Goal: Task Accomplishment & Management: Use online tool/utility

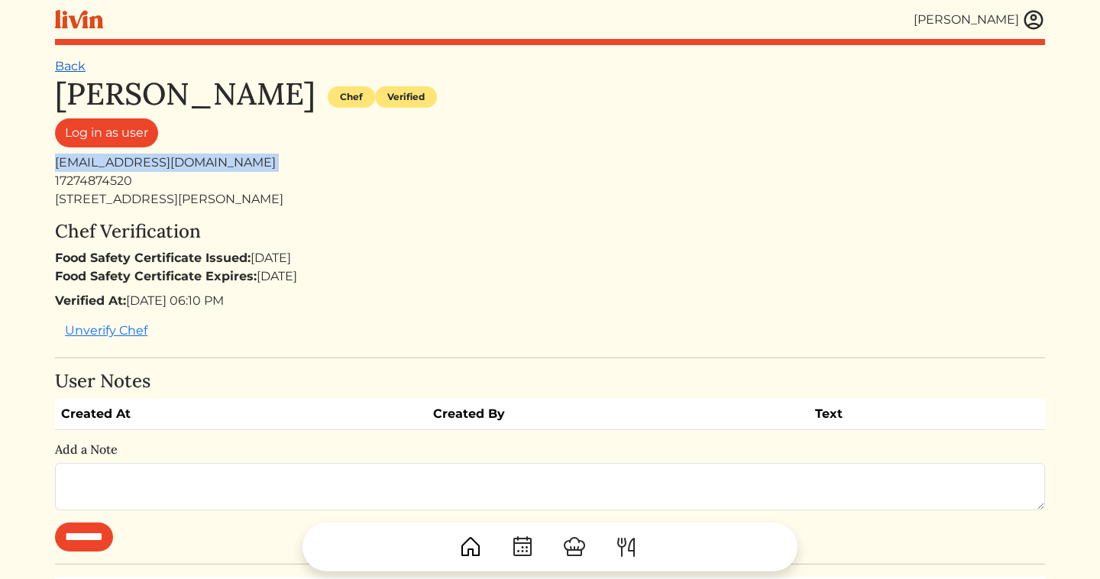
click at [73, 70] on link "Back" at bounding box center [70, 66] width 31 height 15
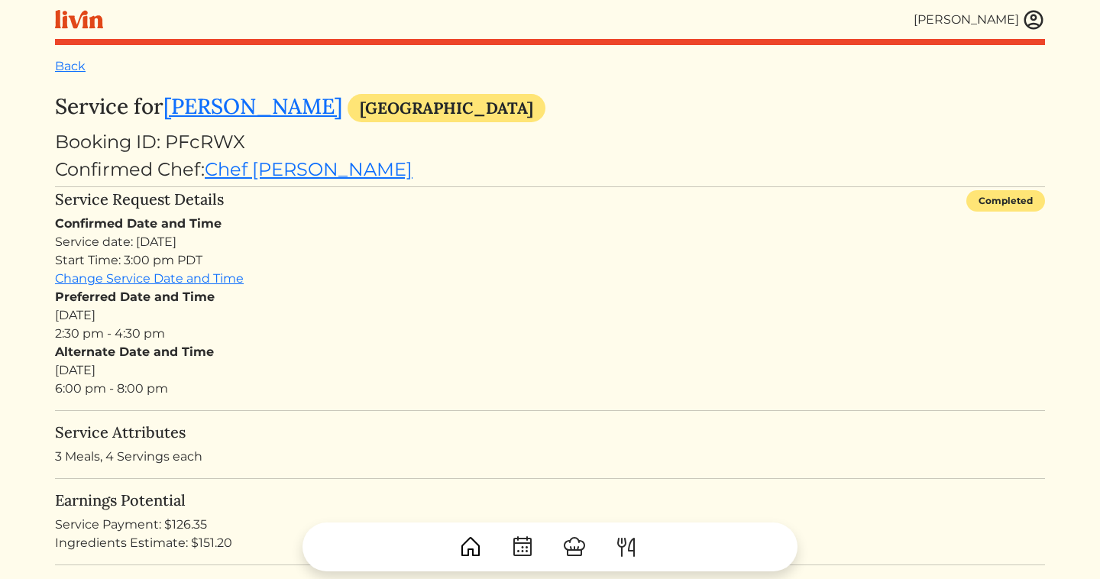
click at [1041, 23] on img at bounding box center [1033, 19] width 23 height 23
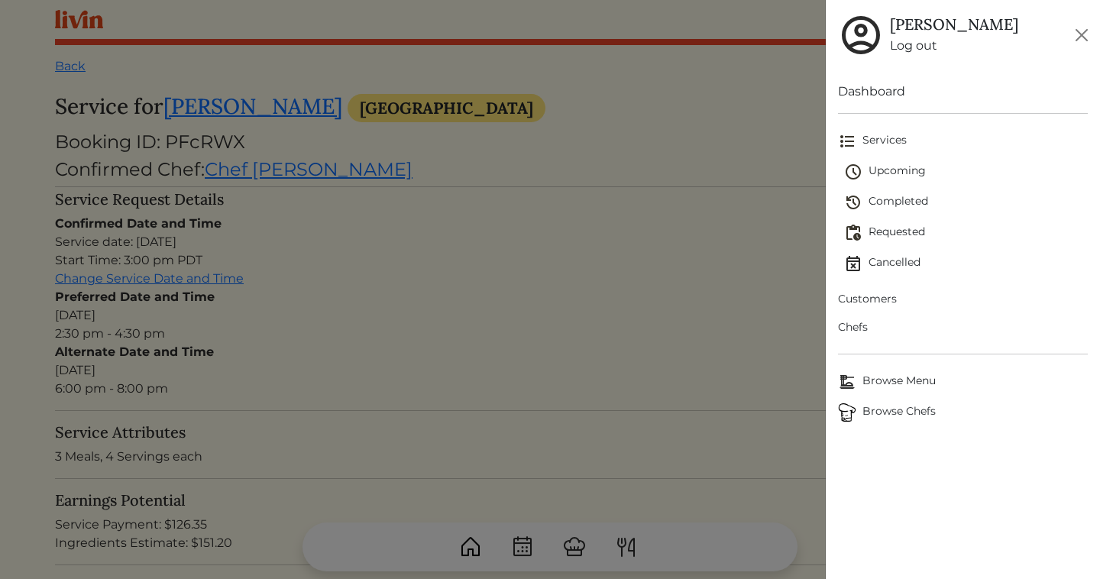
click at [897, 168] on span "Upcoming" at bounding box center [966, 172] width 244 height 18
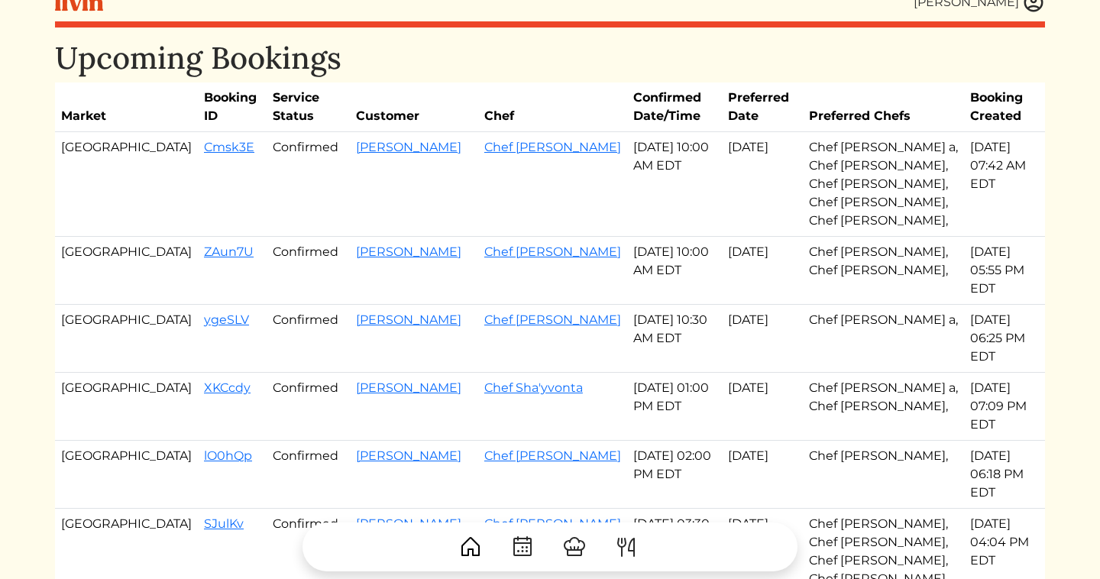
scroll to position [18, 0]
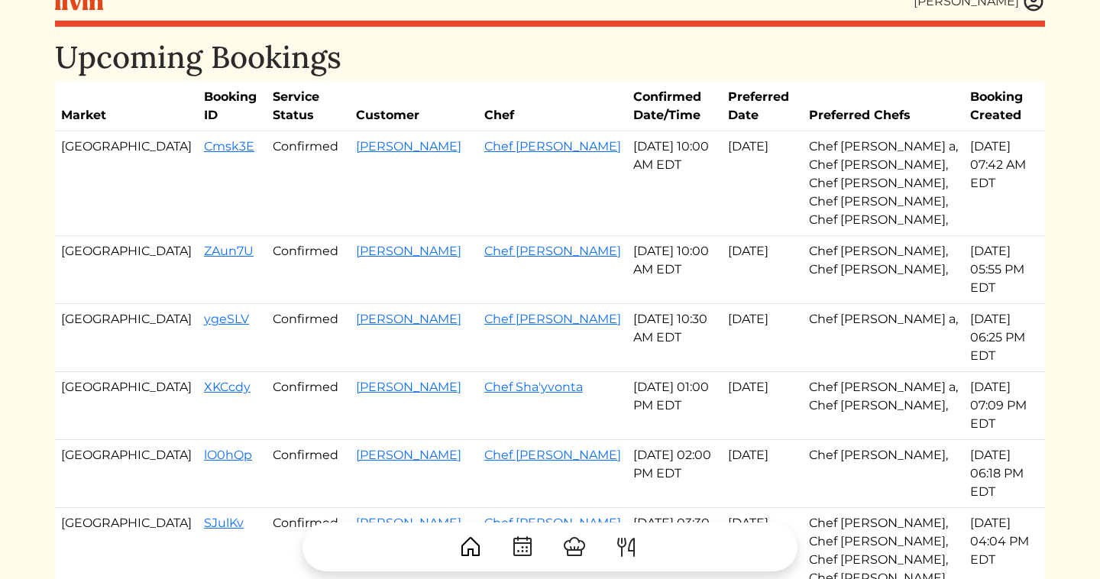
click at [350, 508] on td "Jenaye Peterson" at bounding box center [414, 569] width 128 height 123
click at [356, 516] on link "Jenaye Peterson" at bounding box center [408, 523] width 105 height 15
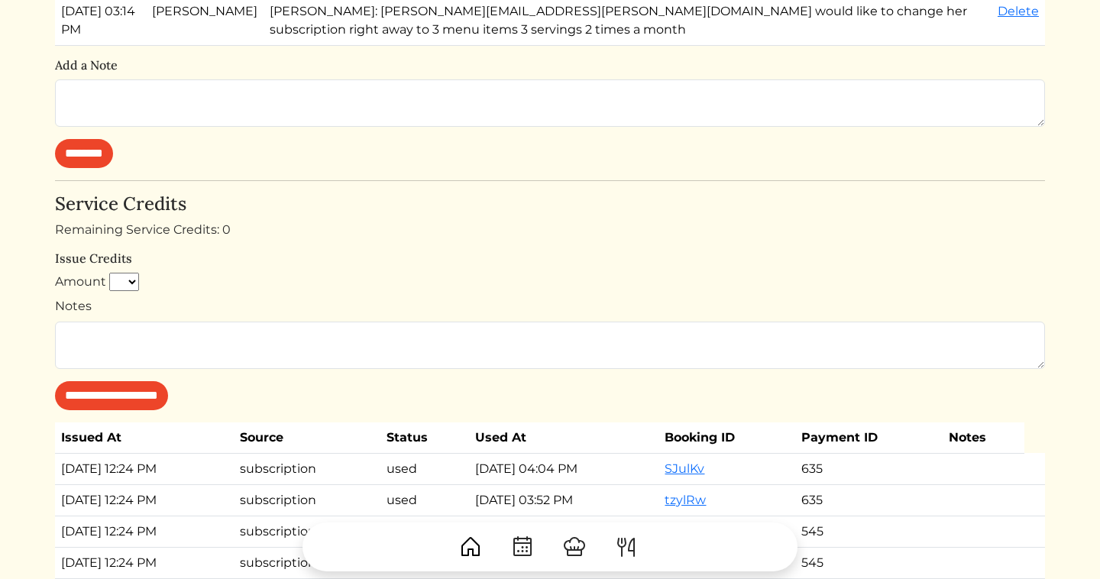
scroll to position [1298, 0]
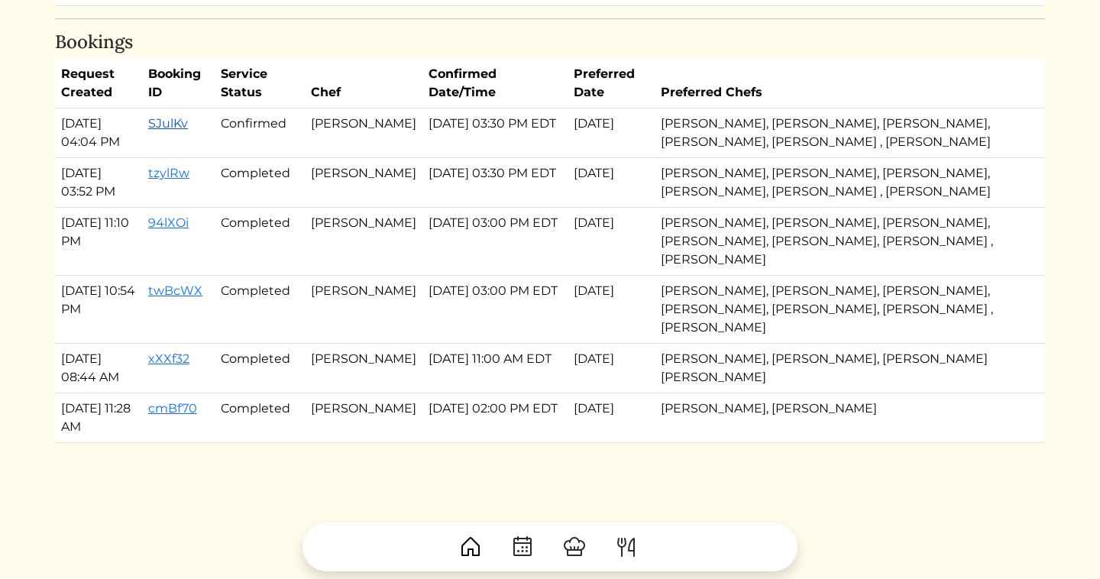
click at [186, 118] on link "SJulKv" at bounding box center [168, 123] width 40 height 15
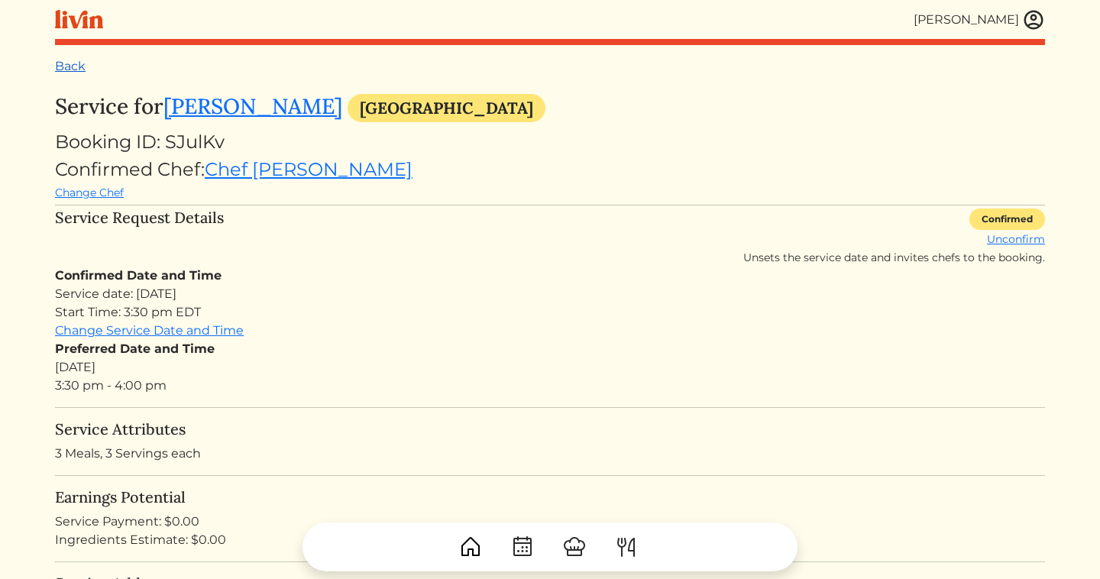
click at [78, 66] on link "Back" at bounding box center [70, 66] width 31 height 15
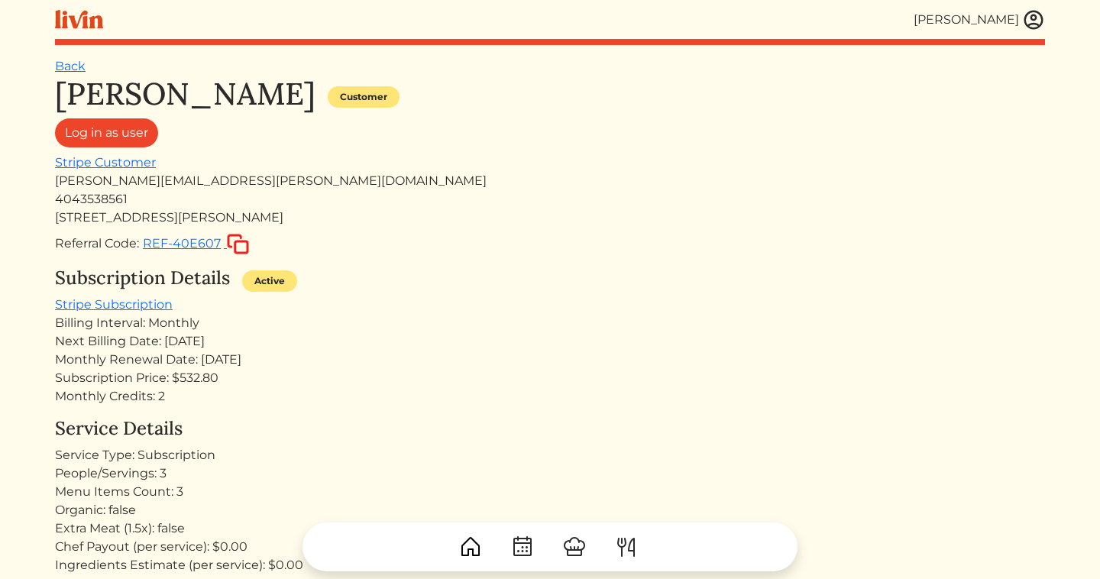
click at [79, 60] on link "Back" at bounding box center [70, 66] width 31 height 15
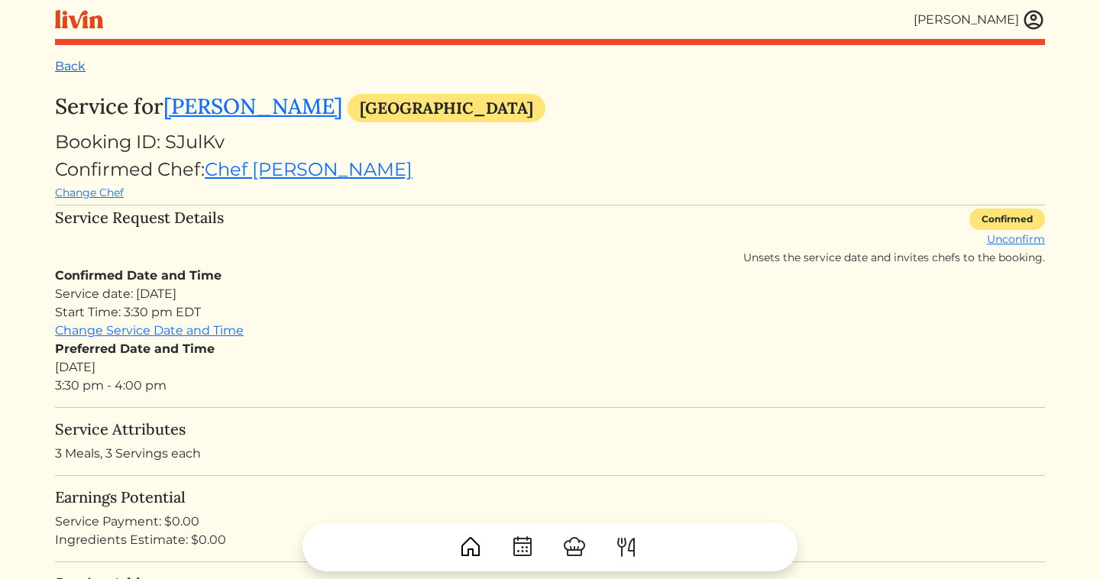
click at [67, 59] on link "Back" at bounding box center [70, 66] width 31 height 15
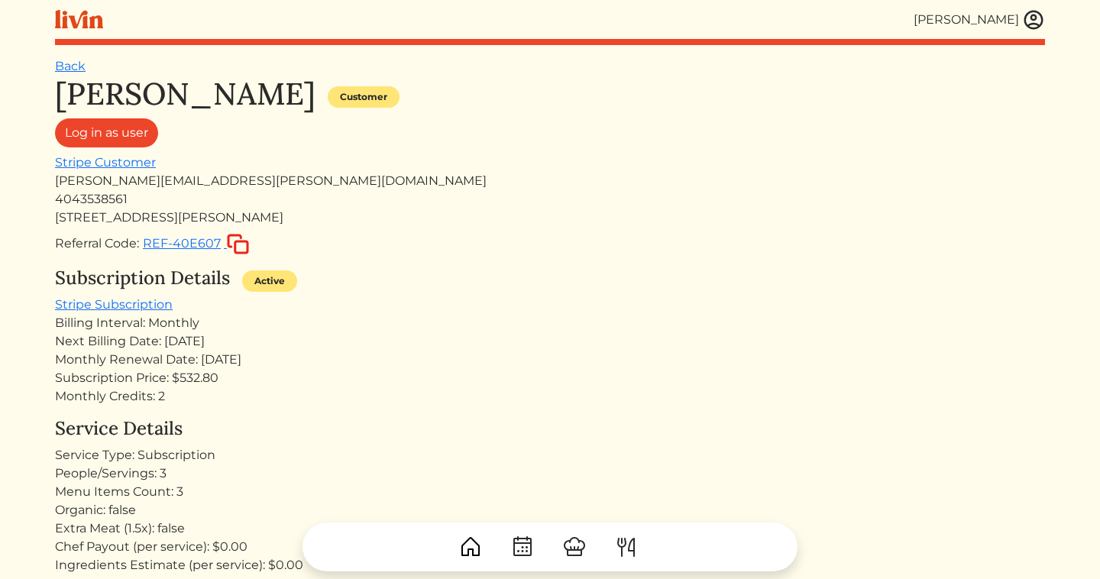
click at [1025, 20] on img at bounding box center [1033, 19] width 23 height 23
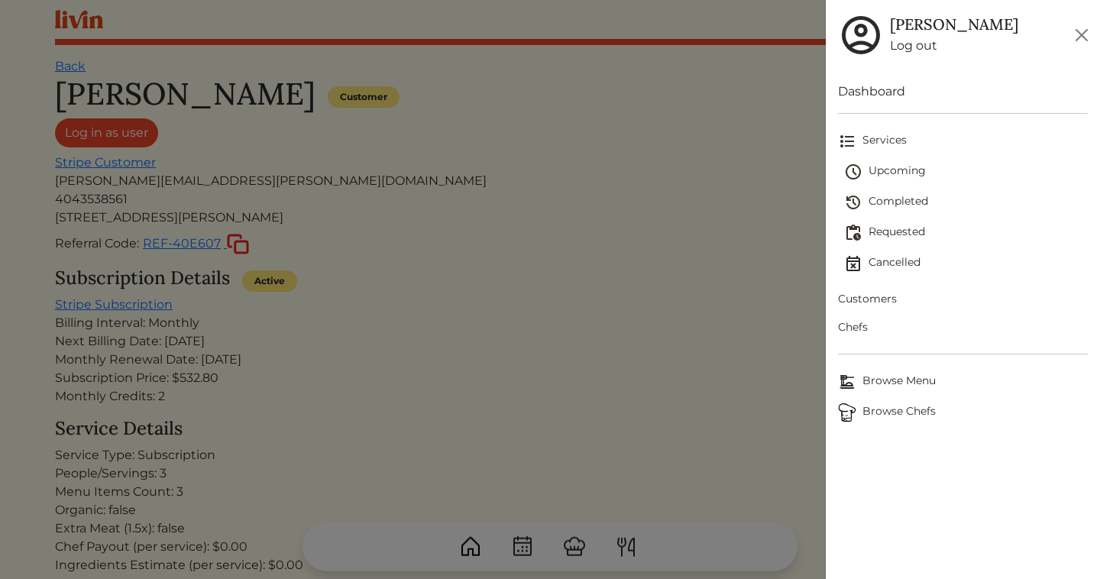
click at [889, 306] on span "Customers" at bounding box center [963, 299] width 250 height 16
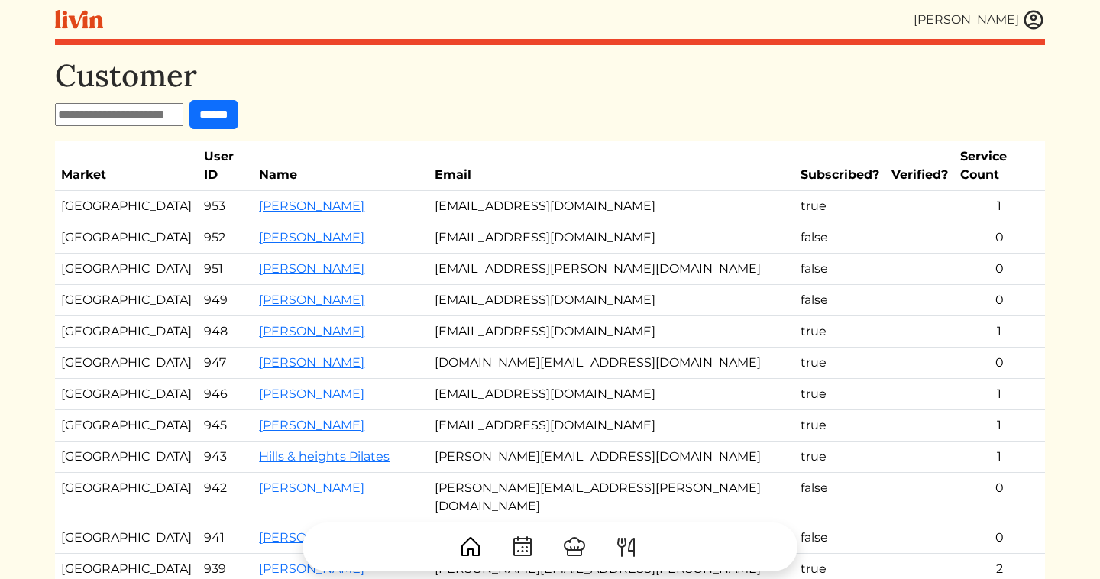
click at [123, 121] on input "text" at bounding box center [119, 114] width 128 height 23
click at [314, 102] on form "******" at bounding box center [550, 114] width 990 height 29
click at [306, 386] on link "Kameale Terry" at bounding box center [311, 393] width 105 height 15
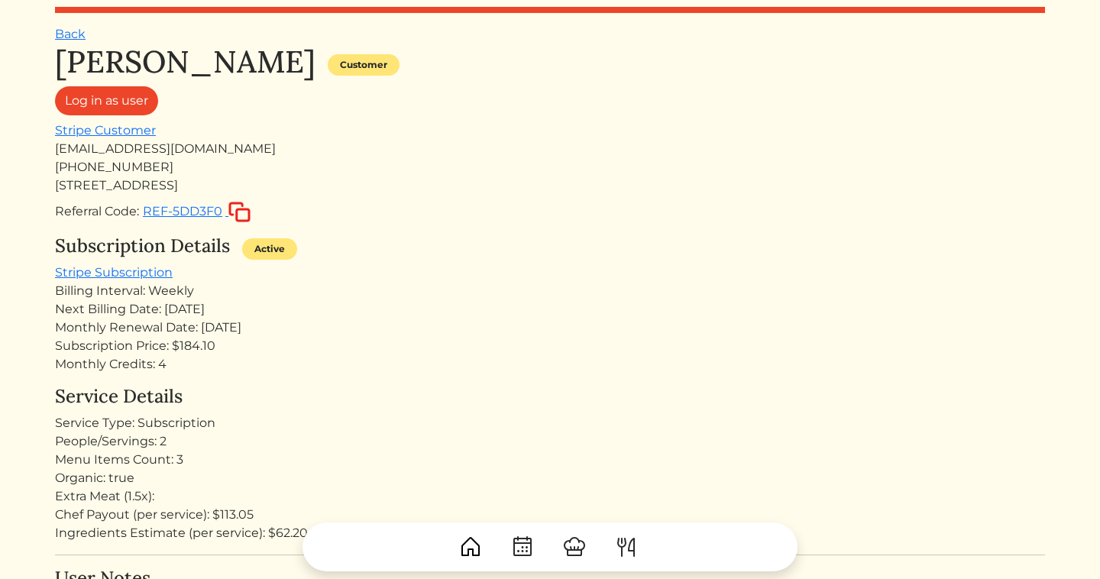
scroll to position [35, 0]
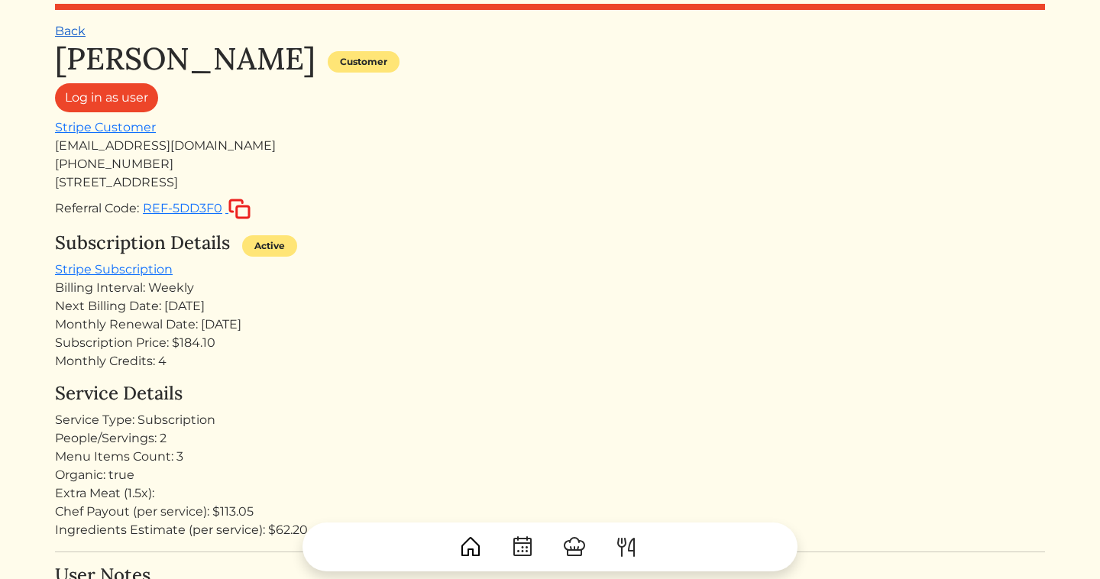
click at [74, 29] on link "Back" at bounding box center [70, 31] width 31 height 15
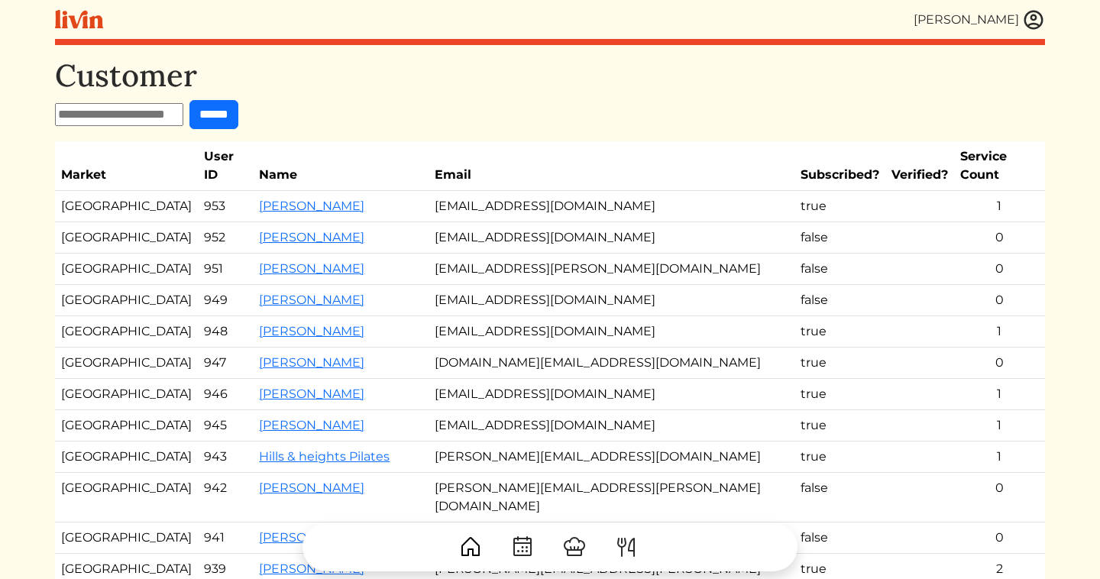
click at [554, 191] on td "minorjow@gmail.com" at bounding box center [611, 206] width 366 height 31
click at [289, 199] on link "[PERSON_NAME]" at bounding box center [311, 206] width 105 height 15
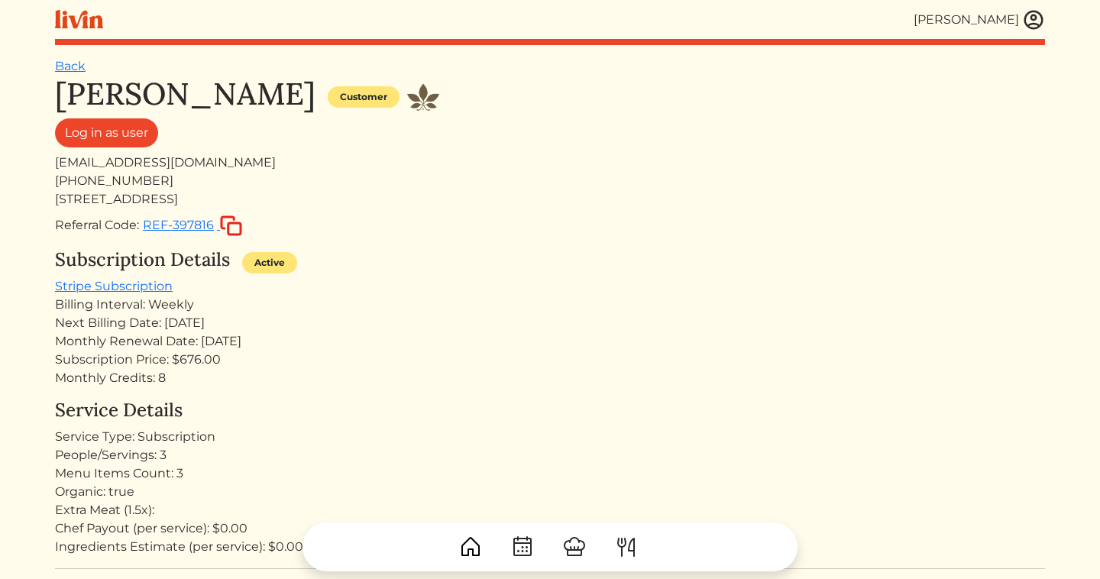
scroll to position [997, 0]
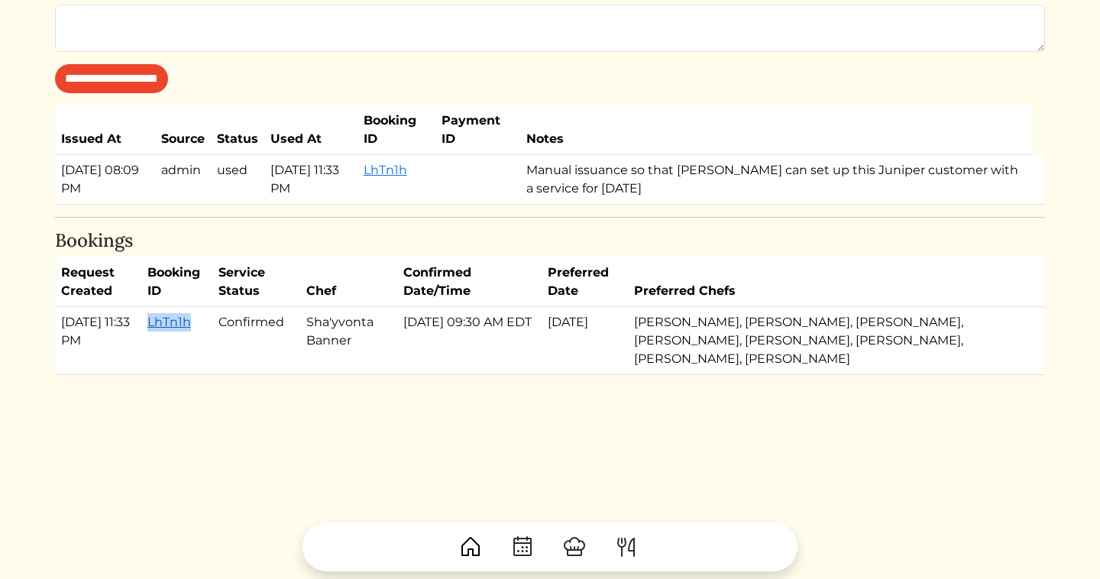
drag, startPoint x: 201, startPoint y: 328, endPoint x: 154, endPoint y: 327, distance: 46.6
click at [154, 327] on td "LhTn1h" at bounding box center [176, 341] width 71 height 68
copy link "LhTn1h"
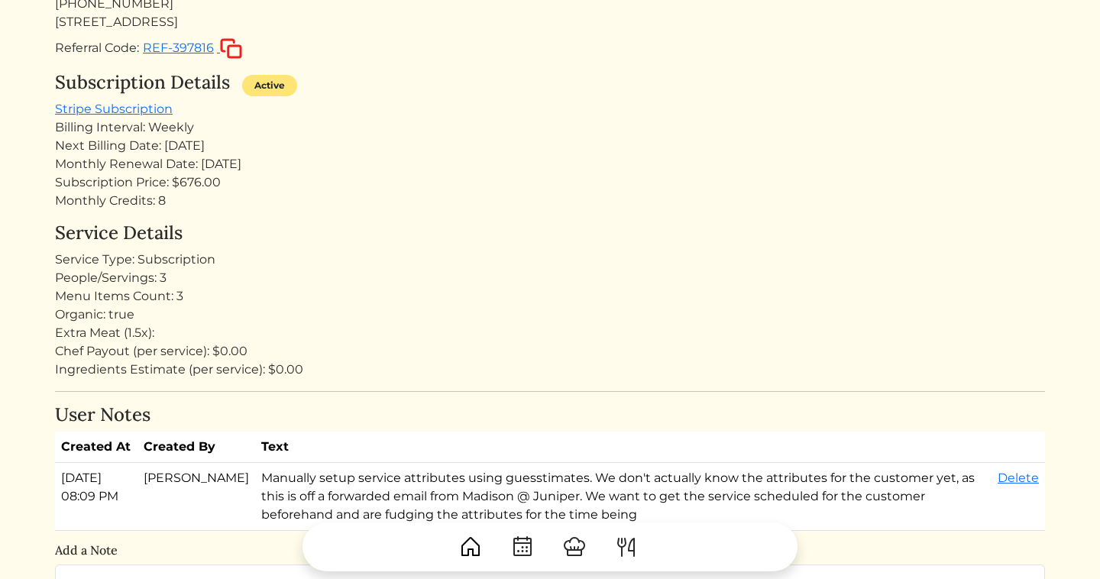
scroll to position [0, 0]
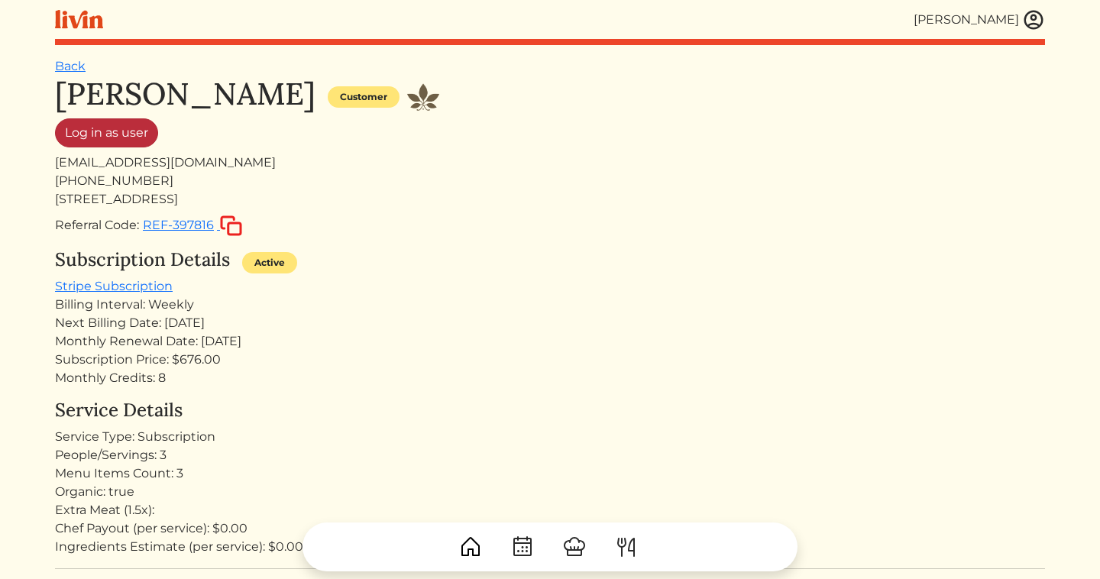
click at [141, 130] on link "Log in as user" at bounding box center [106, 132] width 103 height 29
click at [71, 82] on h1 "[PERSON_NAME]" at bounding box center [185, 94] width 260 height 37
click at [71, 76] on h1 "[PERSON_NAME]" at bounding box center [185, 94] width 260 height 37
click at [71, 70] on link "Back" at bounding box center [70, 66] width 31 height 15
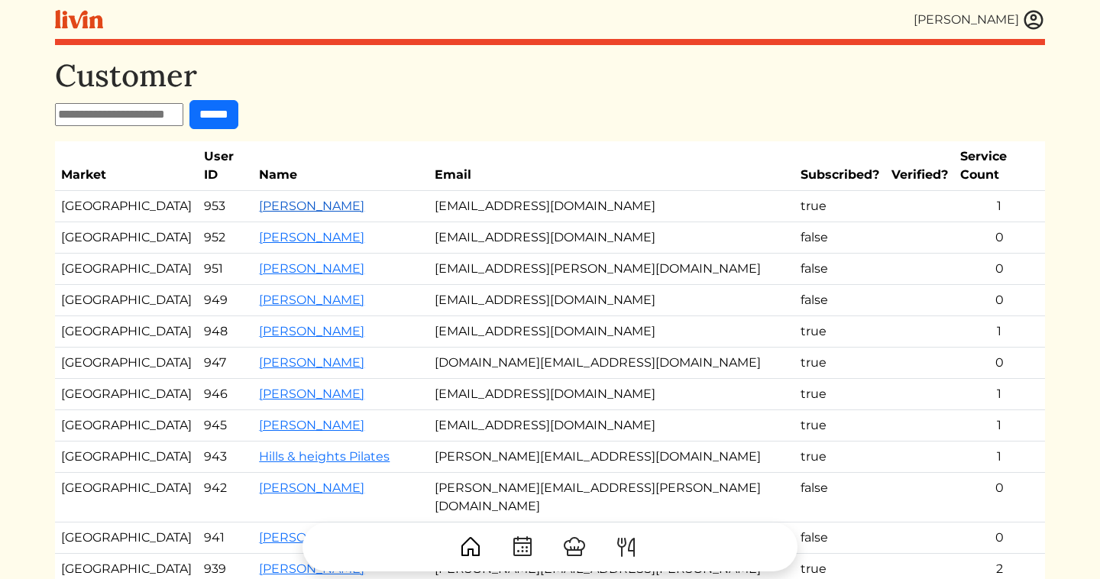
click at [259, 199] on link "[PERSON_NAME]" at bounding box center [311, 206] width 105 height 15
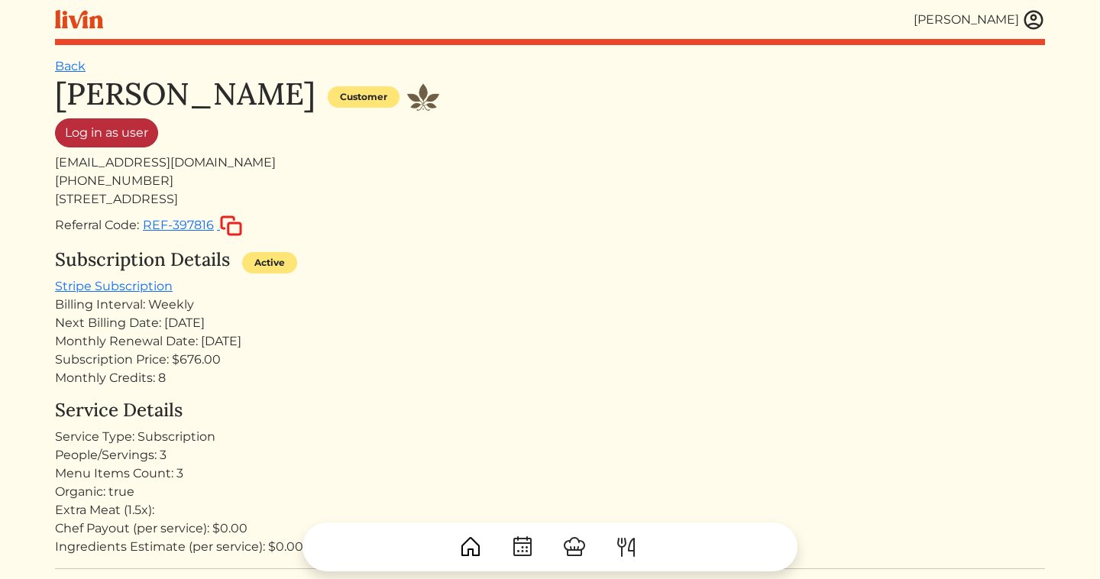
click at [122, 137] on link "Log in as user" at bounding box center [106, 132] width 103 height 29
